Goal: Check status

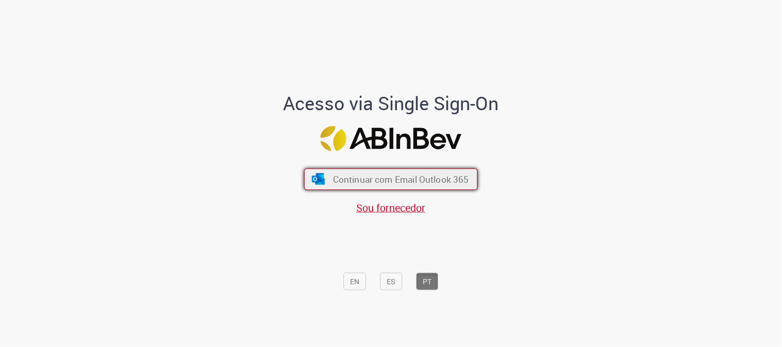
click at [393, 181] on span "Continuar com Email Outlook 365" at bounding box center [401, 180] width 136 height 12
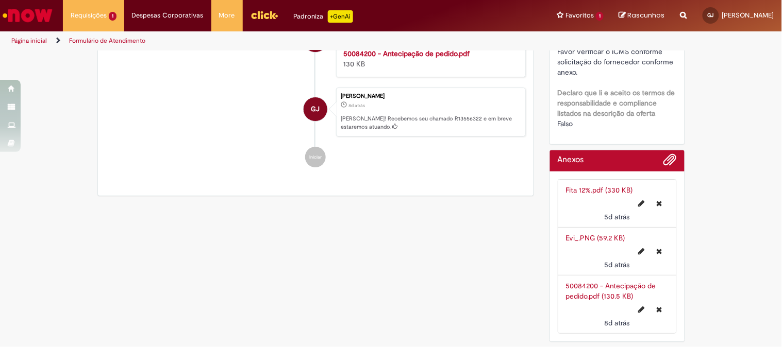
scroll to position [918, 0]
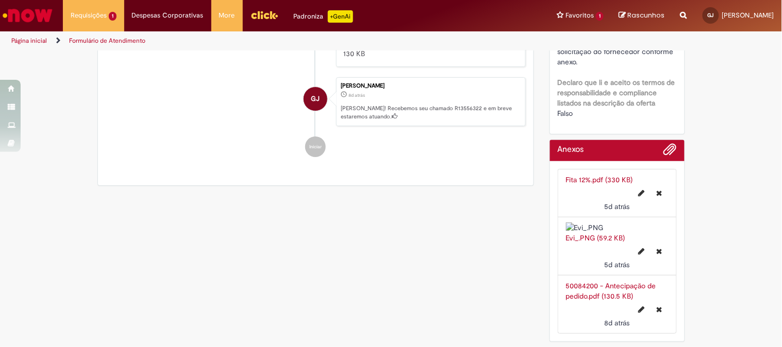
click at [602, 223] on img at bounding box center [617, 228] width 103 height 10
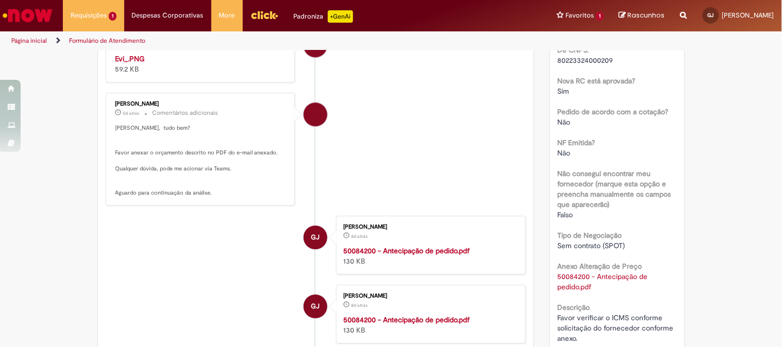
scroll to position [574, 0]
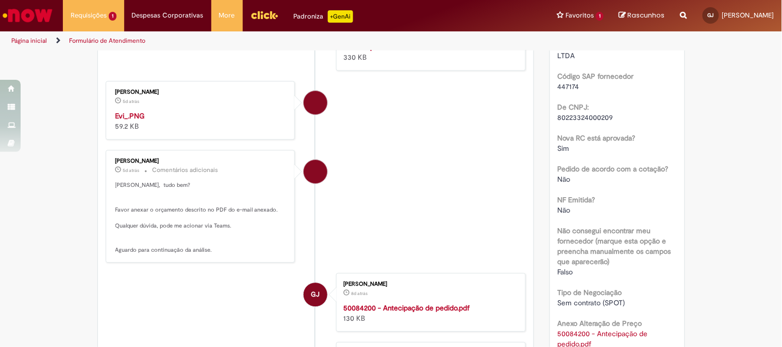
click at [193, 111] on img "Histórico de tíquete" at bounding box center [201, 111] width 172 height 0
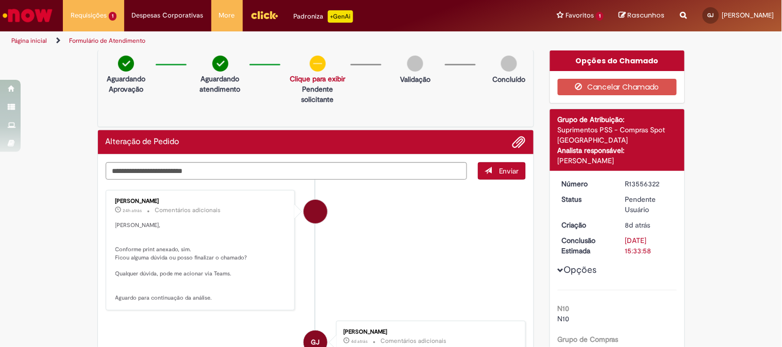
scroll to position [59, 0]
